Goal: Information Seeking & Learning: Check status

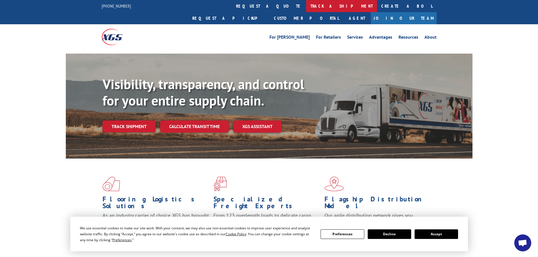
click at [306, 8] on link "track a shipment" at bounding box center [341, 6] width 71 height 12
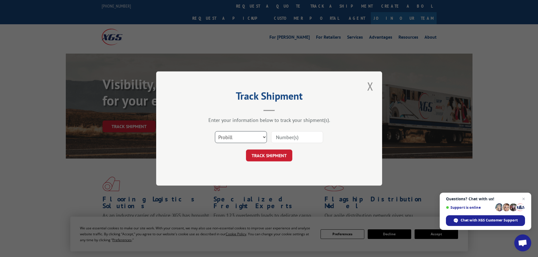
click at [258, 138] on select "Select category... Probill BOL PO" at bounding box center [241, 137] width 52 height 12
click at [215, 131] on select "Select category... Probill BOL PO" at bounding box center [241, 137] width 52 height 12
click at [284, 142] on input at bounding box center [297, 137] width 52 height 12
type input "16900954"
click at [269, 155] on button "TRACK SHIPMENT" at bounding box center [269, 156] width 46 height 12
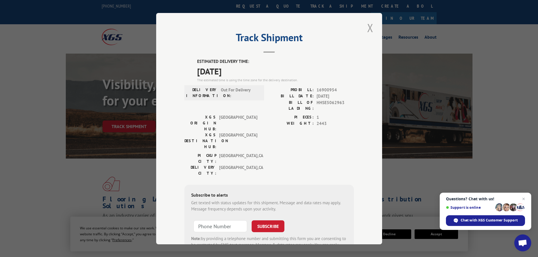
click at [368, 29] on button "Close modal" at bounding box center [371, 28] width 10 height 16
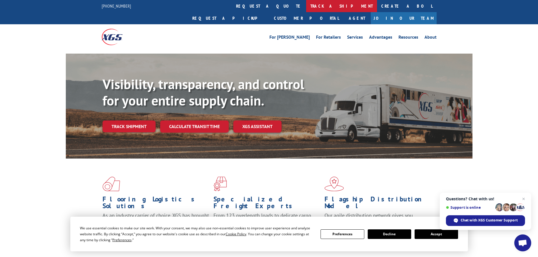
click at [306, 4] on link "track a shipment" at bounding box center [341, 6] width 71 height 12
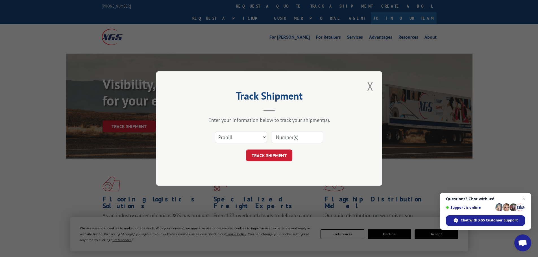
click at [285, 136] on input at bounding box center [297, 137] width 52 height 12
type input "16900954"
click at [278, 154] on button "TRACK SHIPMENT" at bounding box center [269, 156] width 46 height 12
